Goal: Information Seeking & Learning: Learn about a topic

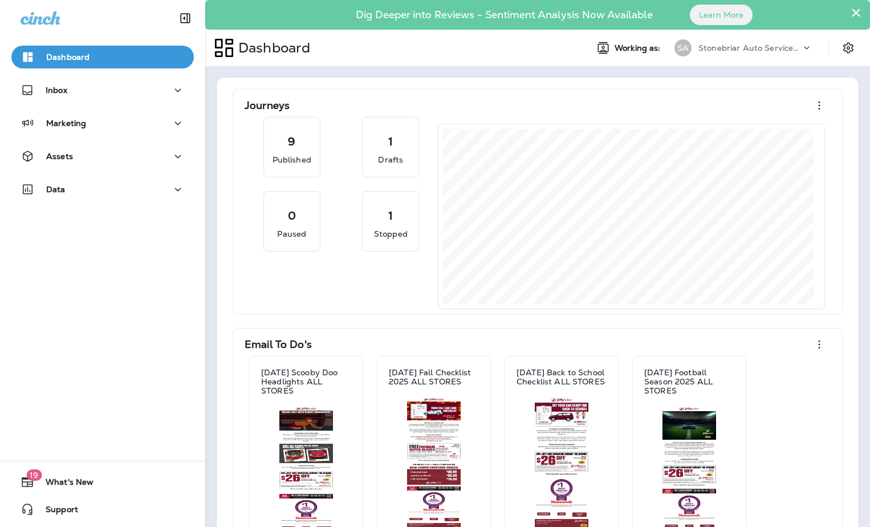
click at [145, 168] on div "Assets" at bounding box center [102, 159] width 205 height 29
click at [152, 158] on div "Assets" at bounding box center [103, 156] width 164 height 14
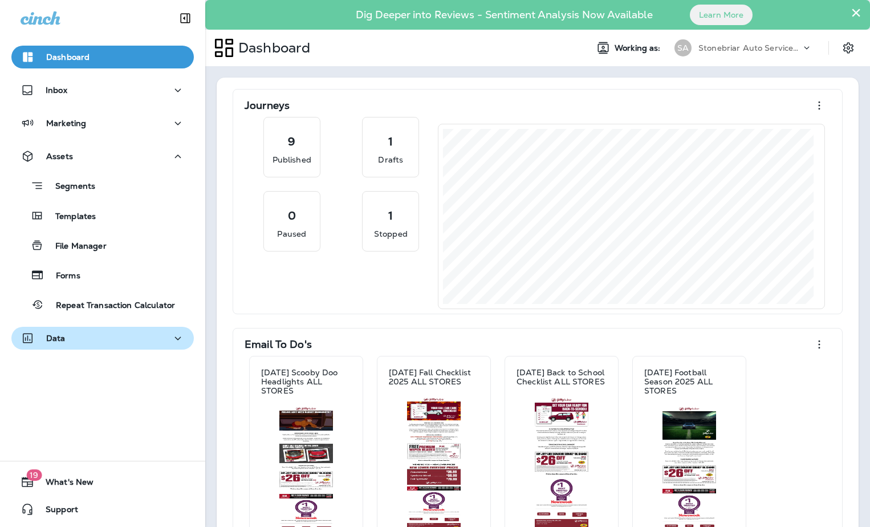
click at [104, 339] on div "Data" at bounding box center [103, 338] width 164 height 14
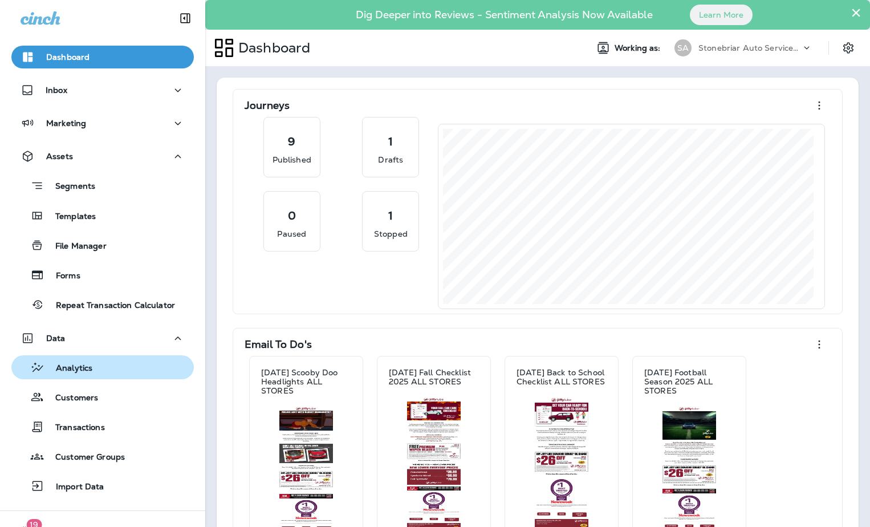
click at [117, 367] on div "Analytics" at bounding box center [102, 367] width 173 height 17
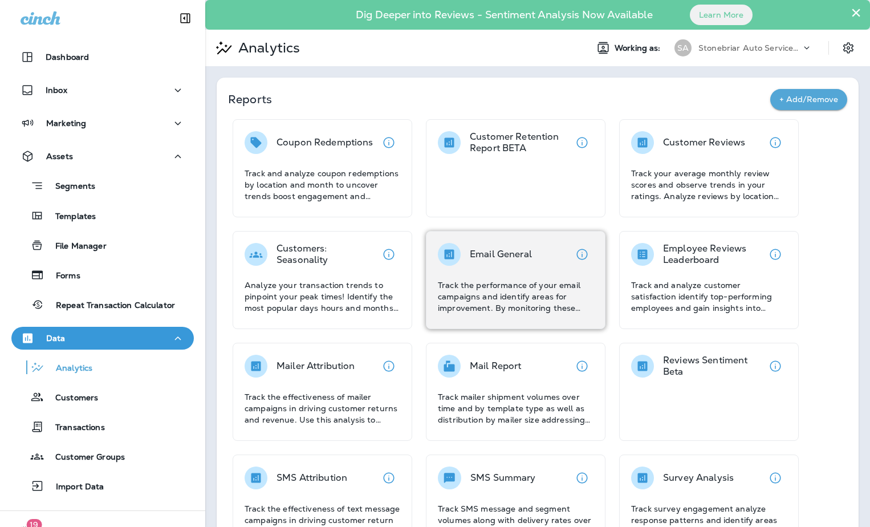
click at [468, 300] on p "Track the performance of your email campaigns and identify areas for improvemen…" at bounding box center [516, 296] width 156 height 34
